Goal: Task Accomplishment & Management: Use online tool/utility

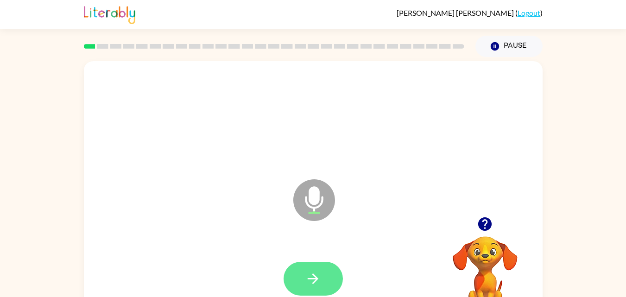
click at [311, 271] on icon "button" at bounding box center [313, 278] width 16 height 16
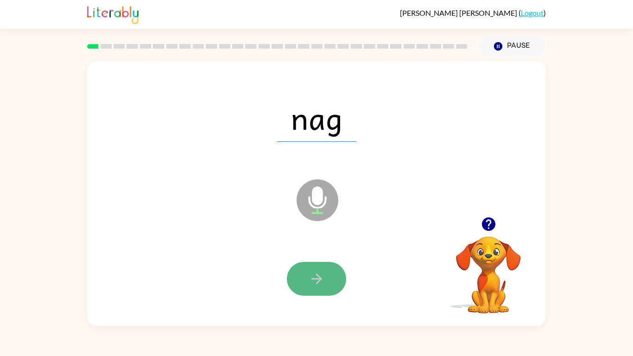
click at [320, 262] on button "button" at bounding box center [316, 279] width 59 height 34
click at [310, 278] on icon "button" at bounding box center [316, 278] width 16 height 16
click at [309, 276] on icon "button" at bounding box center [316, 278] width 16 height 16
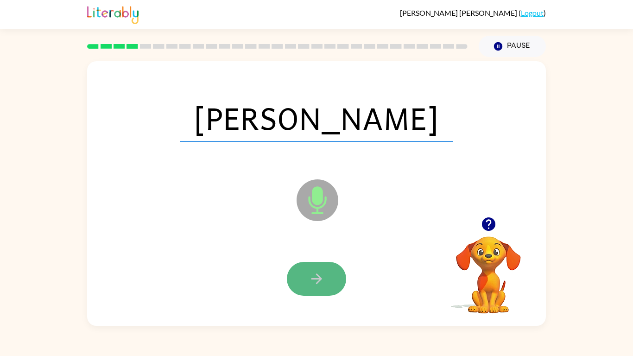
click at [309, 276] on icon "button" at bounding box center [316, 278] width 16 height 16
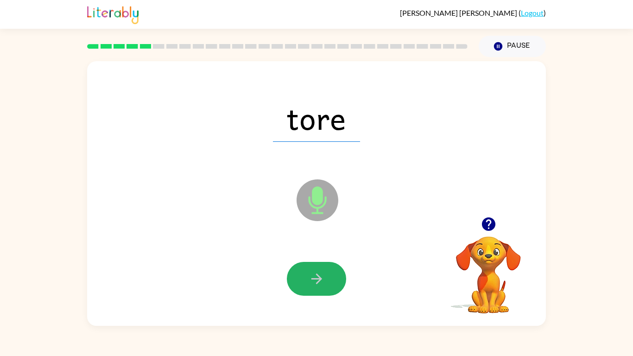
click at [312, 274] on icon "button" at bounding box center [316, 278] width 16 height 16
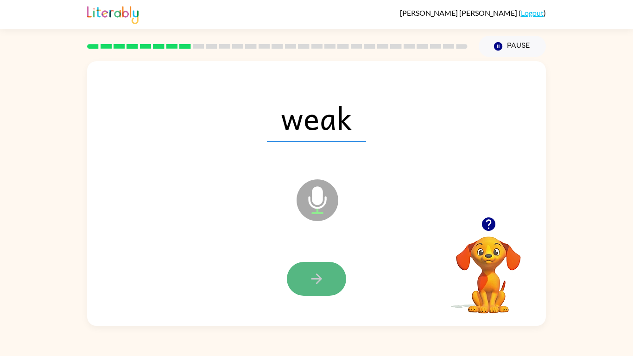
click at [313, 278] on icon "button" at bounding box center [316, 278] width 11 height 11
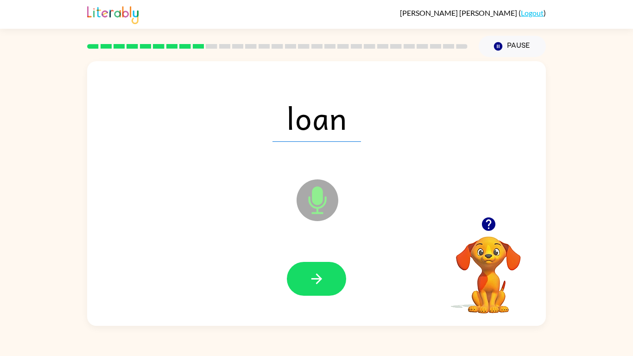
click at [313, 278] on icon "button" at bounding box center [316, 278] width 11 height 11
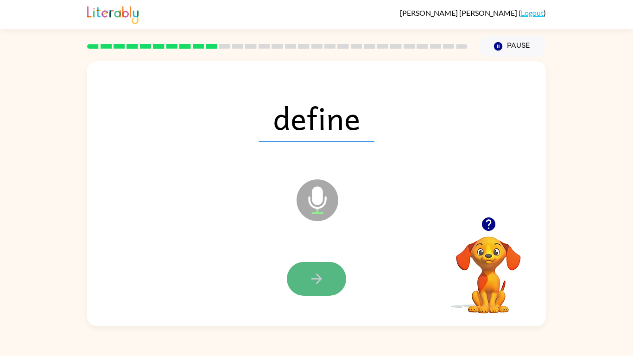
click at [317, 279] on icon "button" at bounding box center [316, 278] width 16 height 16
click at [315, 278] on icon "button" at bounding box center [316, 278] width 11 height 11
click at [315, 277] on icon "button" at bounding box center [316, 278] width 16 height 16
click at [313, 276] on icon "button" at bounding box center [316, 278] width 16 height 16
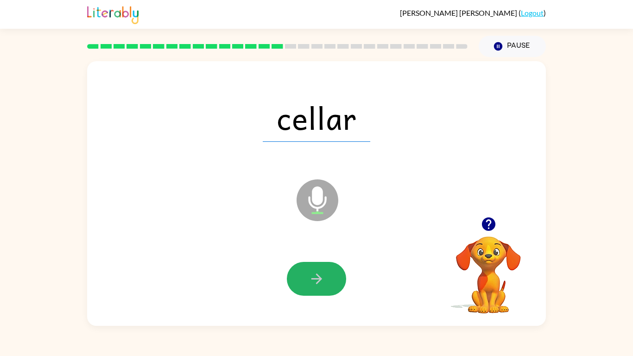
click at [313, 276] on icon "button" at bounding box center [316, 278] width 16 height 16
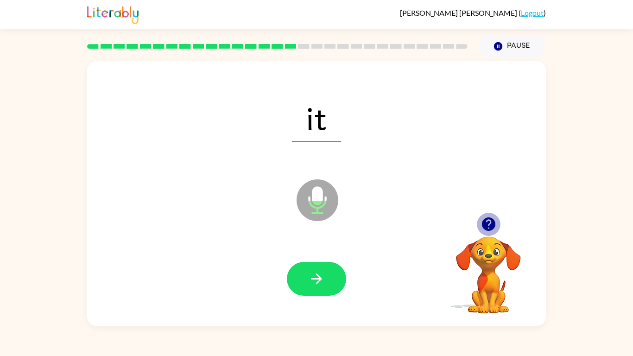
click at [487, 219] on icon "button" at bounding box center [487, 223] width 13 height 13
click at [328, 271] on button "button" at bounding box center [316, 279] width 59 height 34
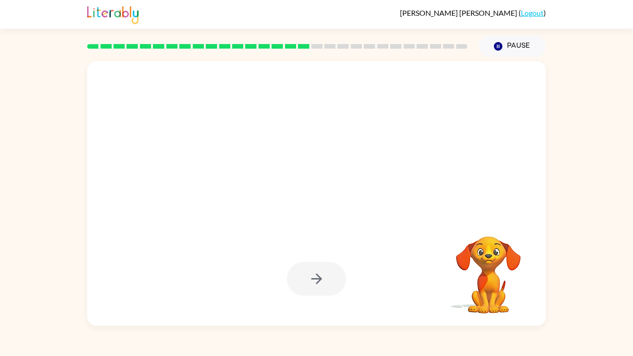
click at [324, 278] on div at bounding box center [316, 279] width 59 height 34
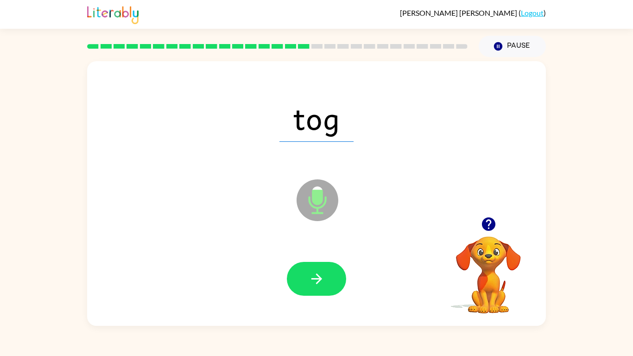
drag, startPoint x: 350, startPoint y: 275, endPoint x: 266, endPoint y: 271, distance: 84.3
click at [266, 271] on div at bounding box center [316, 279] width 440 height 76
click at [314, 278] on icon "button" at bounding box center [316, 278] width 11 height 11
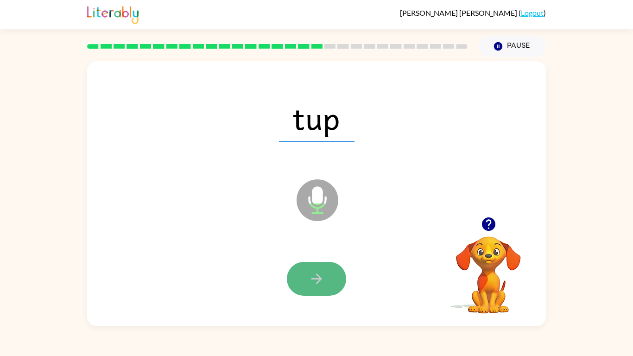
click at [320, 273] on icon "button" at bounding box center [316, 278] width 16 height 16
click at [312, 272] on icon "button" at bounding box center [316, 278] width 16 height 16
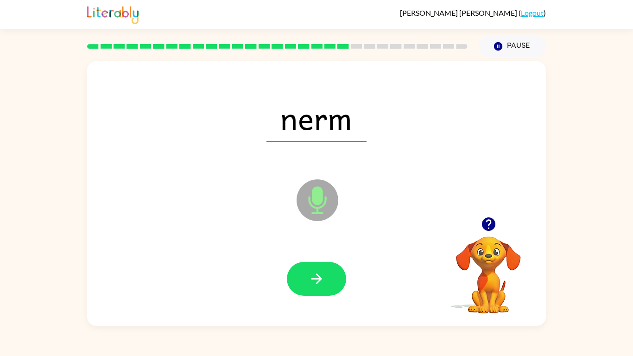
click at [312, 273] on icon "button" at bounding box center [316, 278] width 16 height 16
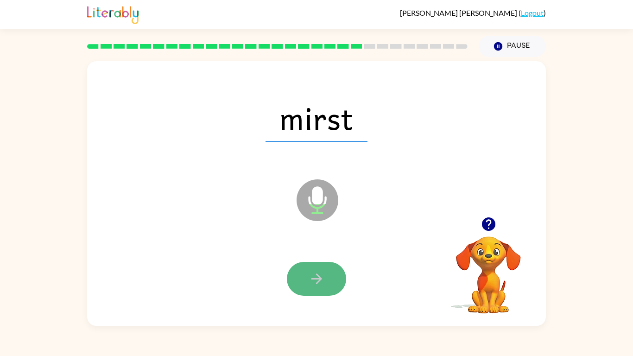
click at [309, 272] on icon "button" at bounding box center [316, 278] width 16 height 16
click at [316, 268] on button "button" at bounding box center [316, 279] width 59 height 34
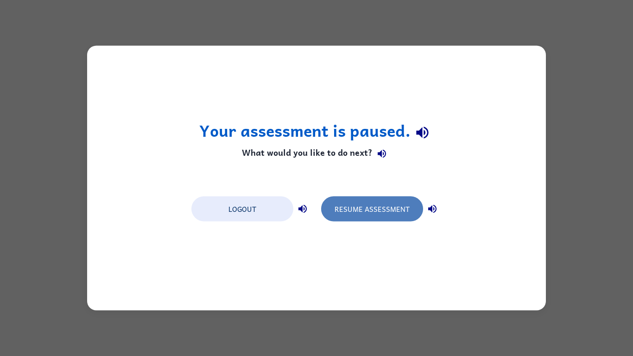
click at [354, 212] on button "Resume Assessment" at bounding box center [372, 208] width 102 height 25
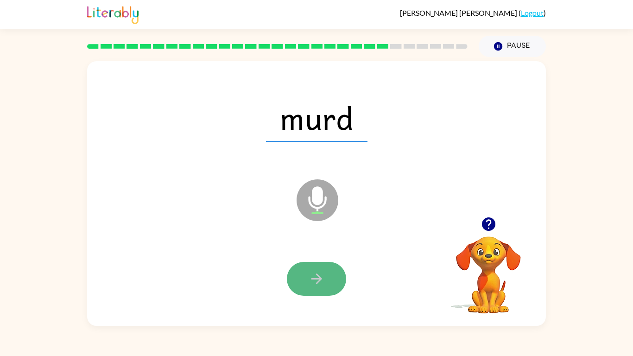
click at [318, 263] on button "button" at bounding box center [316, 279] width 59 height 34
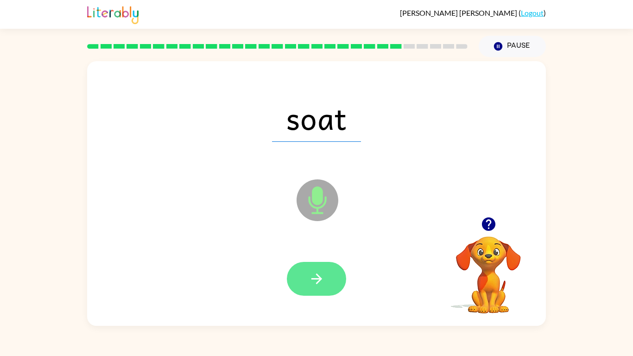
click at [318, 263] on button "button" at bounding box center [316, 279] width 59 height 34
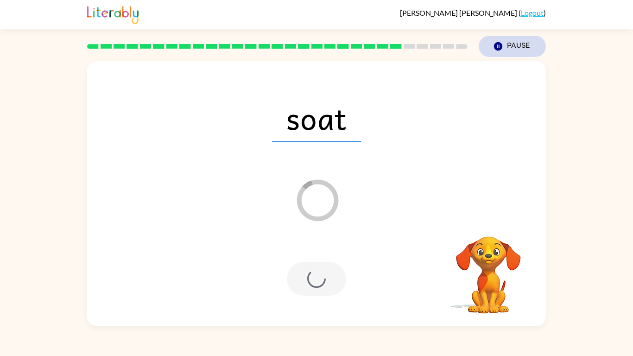
click at [508, 46] on button "Pause Pause" at bounding box center [511, 46] width 67 height 21
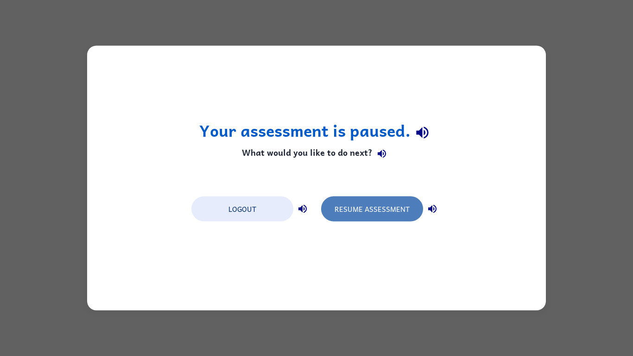
click at [351, 215] on button "Resume Assessment" at bounding box center [372, 208] width 102 height 25
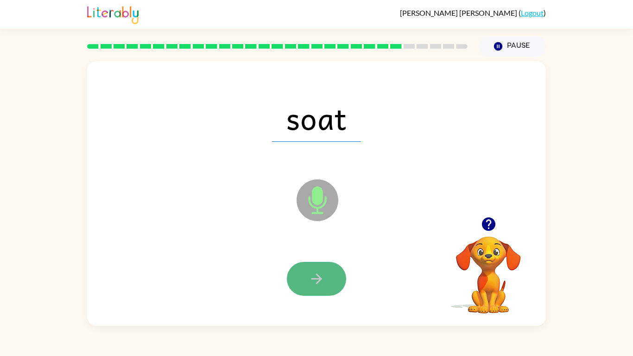
click at [295, 276] on button "button" at bounding box center [316, 279] width 59 height 34
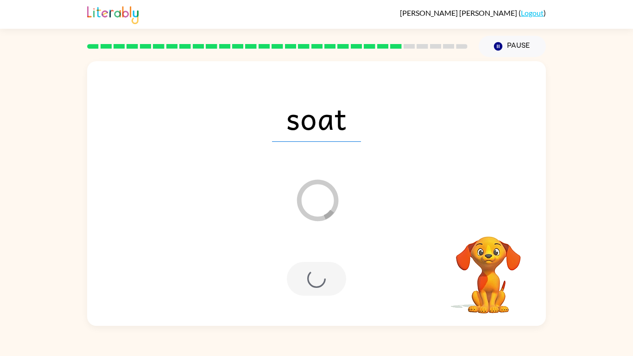
click at [295, 276] on div at bounding box center [316, 279] width 59 height 34
click at [457, 241] on video "Your browser must support playing .mp4 files to use Literably. Please try using…" at bounding box center [488, 268] width 93 height 93
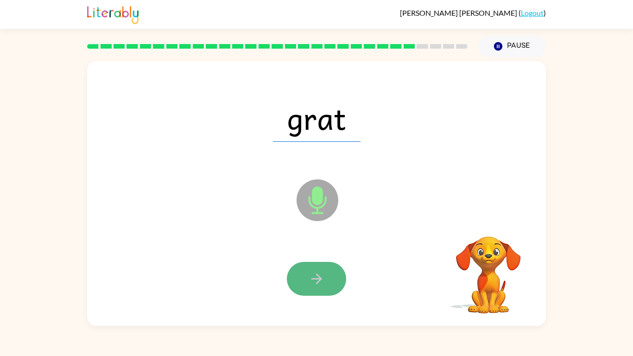
click at [311, 276] on icon "button" at bounding box center [316, 278] width 16 height 16
click at [311, 274] on icon "button" at bounding box center [316, 278] width 16 height 16
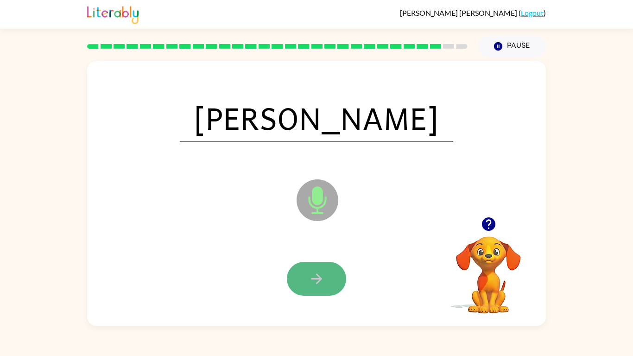
click at [310, 272] on icon "button" at bounding box center [316, 278] width 16 height 16
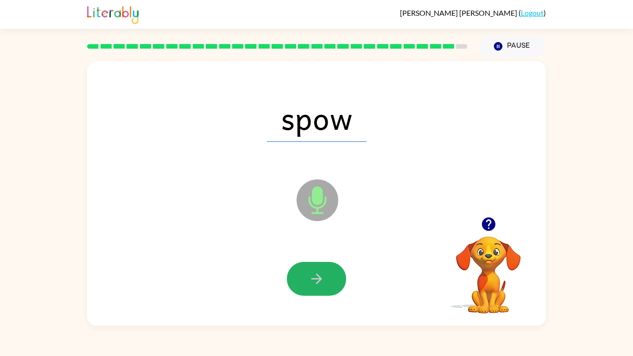
click at [313, 273] on icon "button" at bounding box center [316, 278] width 16 height 16
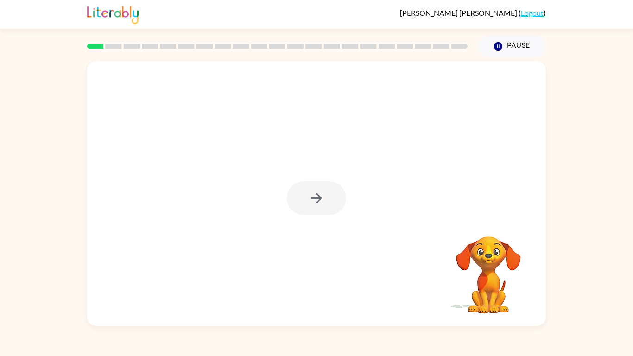
click at [345, 185] on div at bounding box center [316, 198] width 59 height 34
click at [306, 203] on button "button" at bounding box center [316, 198] width 59 height 34
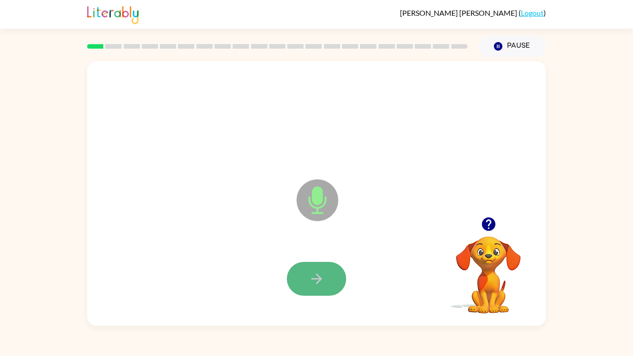
click at [307, 272] on button "button" at bounding box center [316, 279] width 59 height 34
click at [306, 273] on button "button" at bounding box center [316, 279] width 59 height 34
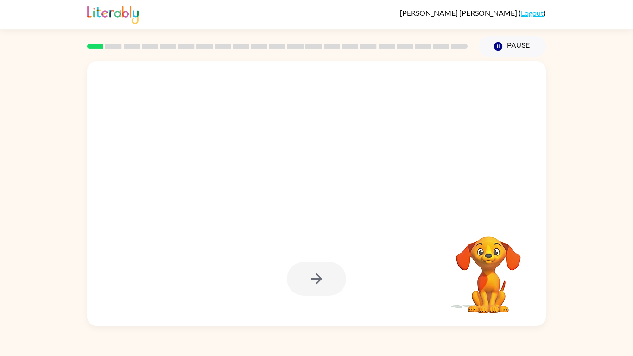
click at [217, 271] on div at bounding box center [316, 279] width 440 height 76
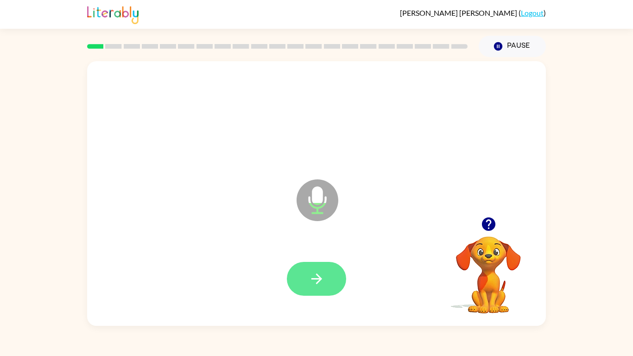
click at [328, 266] on button "button" at bounding box center [316, 279] width 59 height 34
click at [326, 275] on button "button" at bounding box center [316, 279] width 59 height 34
click at [304, 274] on button "button" at bounding box center [316, 279] width 59 height 34
drag, startPoint x: 304, startPoint y: 274, endPoint x: 302, endPoint y: 286, distance: 12.2
click at [302, 286] on button "button" at bounding box center [316, 279] width 59 height 34
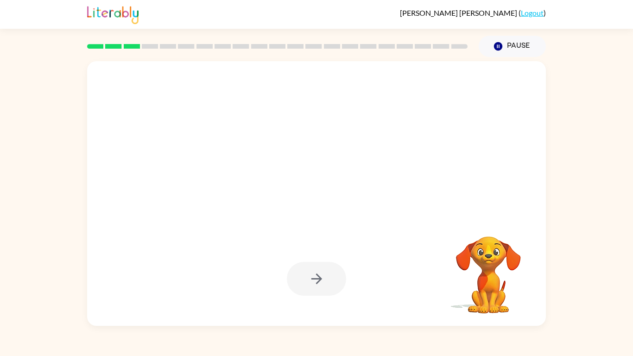
click at [302, 286] on div at bounding box center [316, 279] width 59 height 34
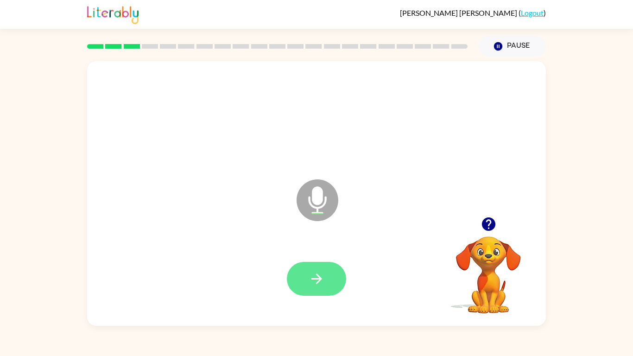
click at [324, 272] on icon "button" at bounding box center [316, 278] width 16 height 16
click at [318, 278] on icon "button" at bounding box center [316, 278] width 11 height 11
click at [316, 277] on icon "button" at bounding box center [316, 278] width 16 height 16
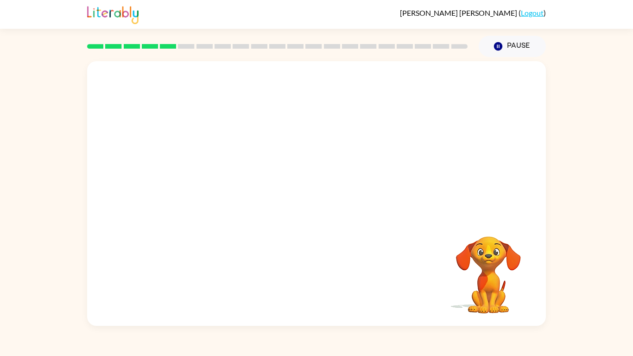
click at [316, 277] on div at bounding box center [316, 279] width 440 height 76
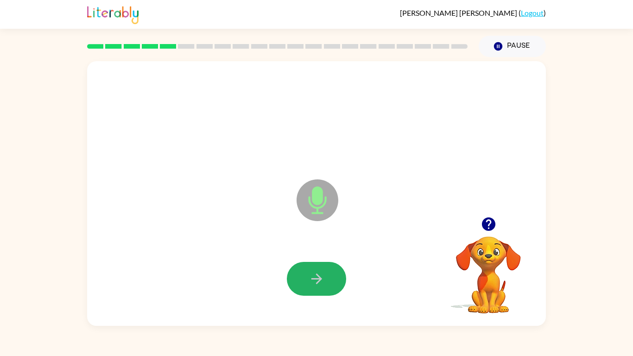
click at [315, 278] on icon "button" at bounding box center [316, 278] width 16 height 16
click at [315, 278] on icon "button" at bounding box center [316, 278] width 11 height 11
drag, startPoint x: 315, startPoint y: 278, endPoint x: 304, endPoint y: 277, distance: 11.2
drag, startPoint x: 304, startPoint y: 277, endPoint x: 301, endPoint y: 269, distance: 8.9
click at [301, 269] on button "button" at bounding box center [316, 279] width 59 height 34
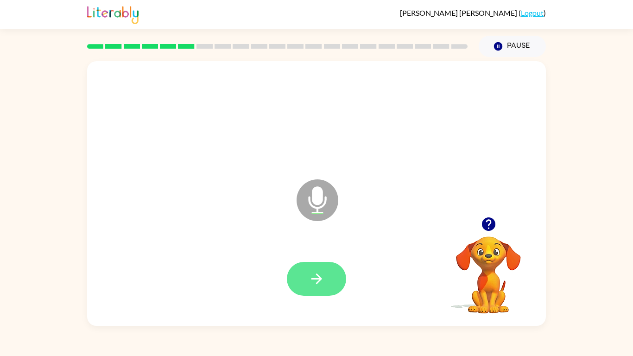
click at [314, 276] on icon "button" at bounding box center [316, 278] width 16 height 16
click at [107, 355] on div "[PERSON_NAME] ( Logout ) Pause Pause Microphone The Microphone is here when it …" at bounding box center [316, 178] width 633 height 356
click at [107, 352] on div "[PERSON_NAME] ( Logout ) Pause Pause Microphone The Microphone is here when it …" at bounding box center [316, 178] width 633 height 356
click at [308, 280] on icon "button" at bounding box center [316, 278] width 16 height 16
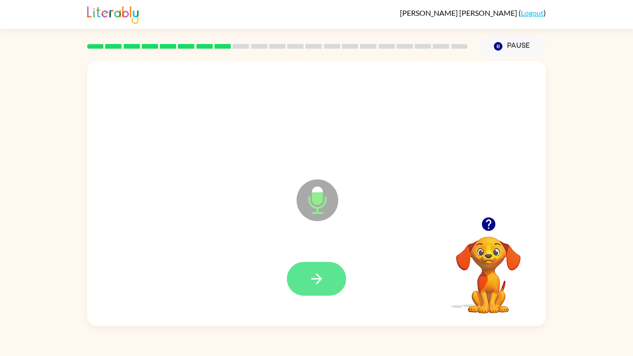
drag, startPoint x: 268, startPoint y: 255, endPoint x: 303, endPoint y: 270, distance: 38.4
click at [295, 265] on div at bounding box center [316, 279] width 440 height 76
click at [324, 285] on icon "button" at bounding box center [316, 278] width 16 height 16
click at [323, 284] on icon "button" at bounding box center [316, 278] width 16 height 16
click at [313, 284] on icon "button" at bounding box center [316, 278] width 16 height 16
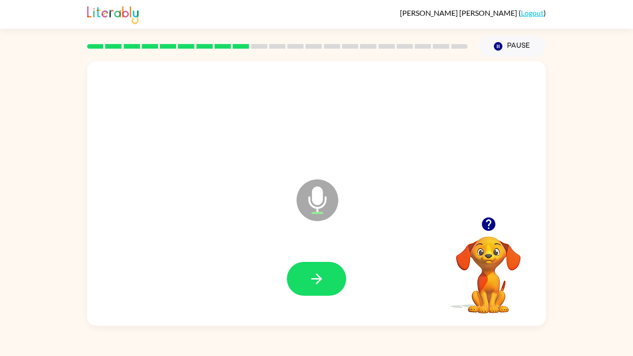
click at [484, 220] on icon "button" at bounding box center [487, 223] width 13 height 13
click at [315, 276] on icon "button" at bounding box center [316, 278] width 16 height 16
click at [309, 276] on icon "button" at bounding box center [316, 278] width 16 height 16
drag, startPoint x: 309, startPoint y: 272, endPoint x: 303, endPoint y: 276, distance: 6.7
click at [303, 276] on button "button" at bounding box center [316, 279] width 59 height 34
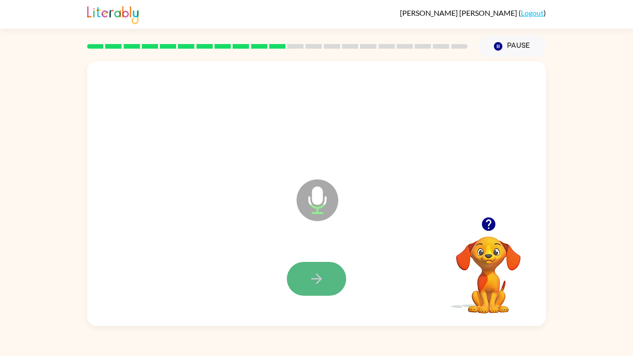
click at [315, 270] on icon "button" at bounding box center [316, 278] width 16 height 16
click at [309, 276] on icon "button" at bounding box center [316, 278] width 16 height 16
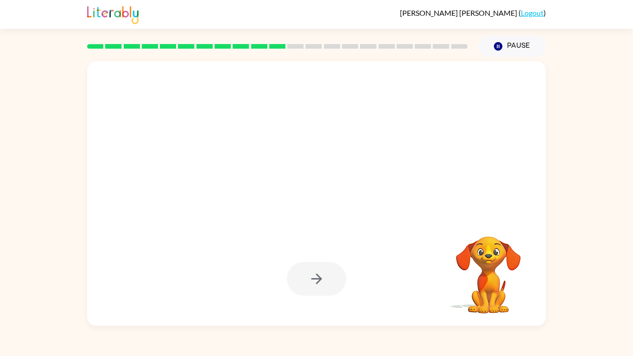
click at [309, 276] on div at bounding box center [316, 279] width 59 height 34
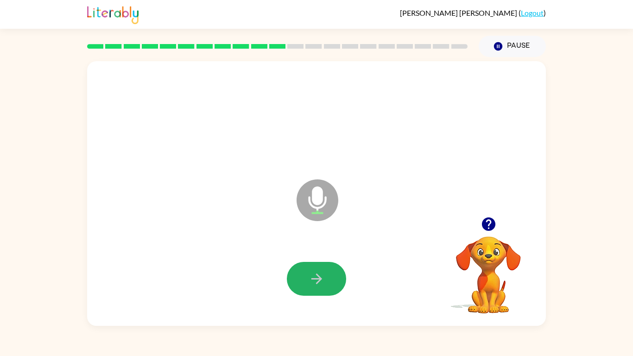
click at [309, 276] on icon "button" at bounding box center [316, 278] width 16 height 16
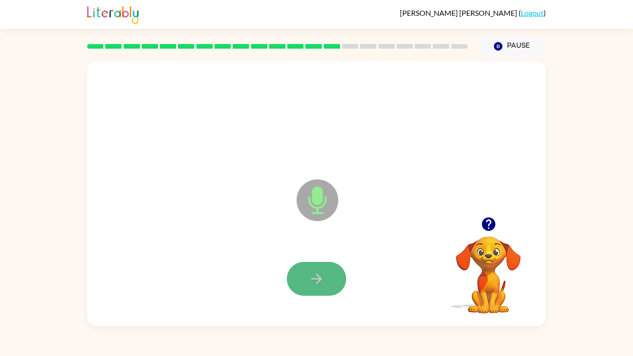
click at [311, 274] on icon "button" at bounding box center [316, 278] width 16 height 16
click at [318, 279] on icon "button" at bounding box center [316, 278] width 11 height 11
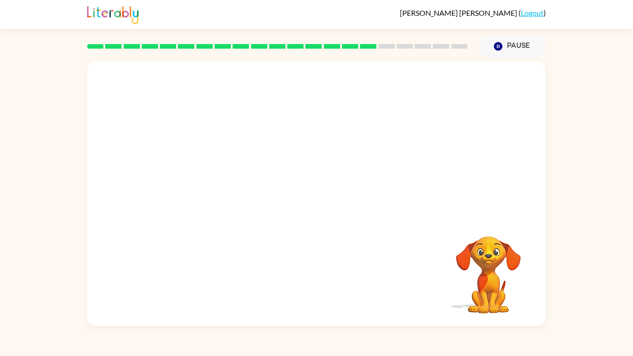
click at [319, 277] on div at bounding box center [316, 279] width 440 height 76
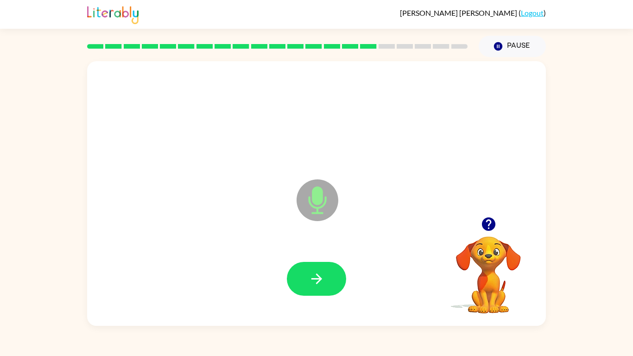
click at [319, 277] on icon "button" at bounding box center [316, 278] width 11 height 11
click at [319, 278] on icon "button" at bounding box center [316, 278] width 11 height 11
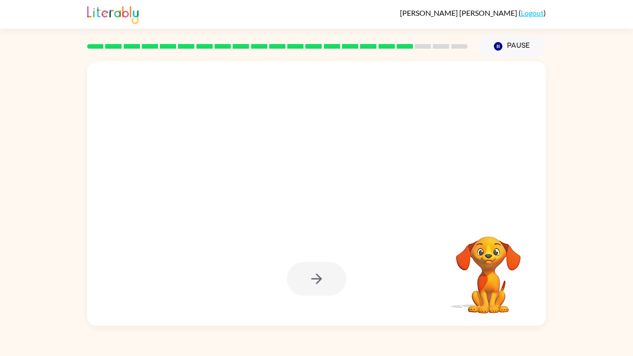
drag, startPoint x: 319, startPoint y: 278, endPoint x: 307, endPoint y: 275, distance: 12.0
click at [307, 275] on div at bounding box center [316, 279] width 59 height 34
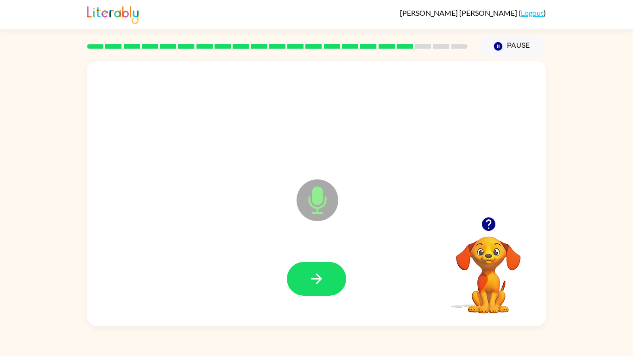
click at [307, 275] on button "button" at bounding box center [316, 279] width 59 height 34
click at [307, 276] on button "button" at bounding box center [316, 279] width 59 height 34
